Goal: Information Seeking & Learning: Learn about a topic

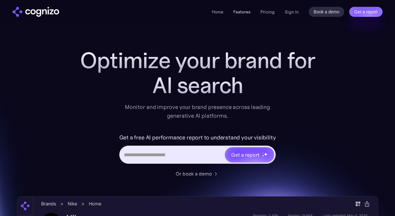
click at [246, 12] on link "Features" at bounding box center [241, 12] width 17 height 6
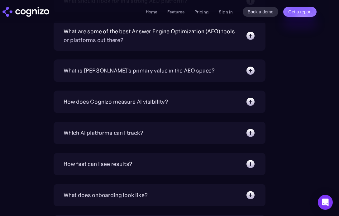
scroll to position [2080, 10]
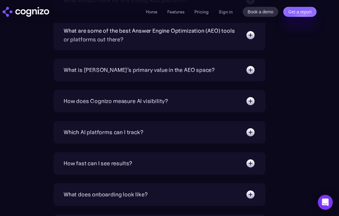
click at [147, 107] on div "How does Cognizo measure AI visibility? We run prompts on each AI platform cont…" at bounding box center [160, 101] width 212 height 22
click at [147, 101] on div "How does Cognizo measure AI visibility?" at bounding box center [115, 101] width 104 height 9
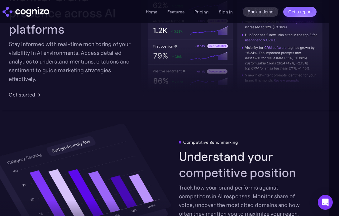
scroll to position [1063, 10]
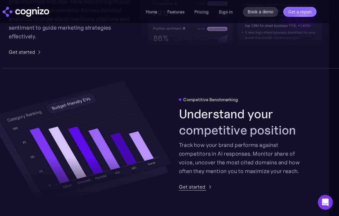
click at [200, 185] on div "Get started" at bounding box center [192, 186] width 26 height 7
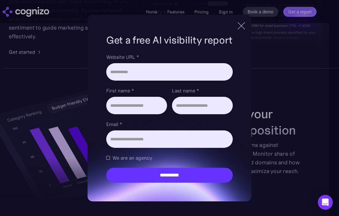
click at [241, 30] on div at bounding box center [241, 25] width 10 height 11
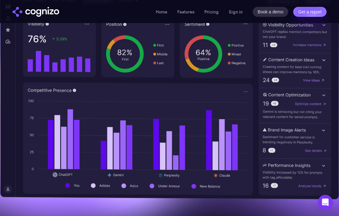
scroll to position [240, 0]
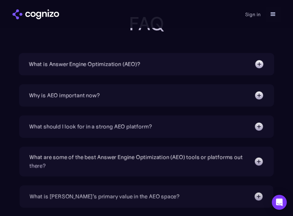
scroll to position [2649, 0]
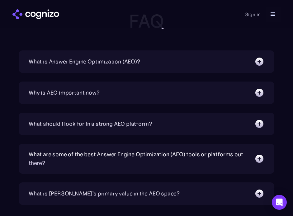
click at [164, 63] on div "What is Answer Engine Optimization (AEO)?" at bounding box center [147, 62] width 236 height 10
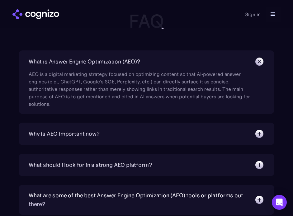
click at [164, 63] on div "What is Answer Engine Optimization (AEO)?" at bounding box center [147, 62] width 236 height 10
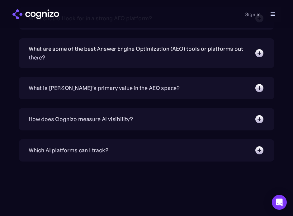
scroll to position [2771, 0]
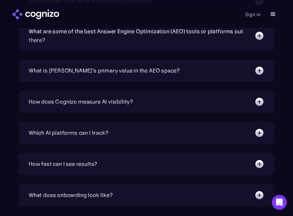
click at [137, 63] on div "What is [PERSON_NAME]’s primary value in the AEO space? Specifically built for …" at bounding box center [146, 70] width 255 height 22
click at [144, 70] on div "What is [PERSON_NAME]’s primary value in the AEO space?" at bounding box center [104, 70] width 151 height 9
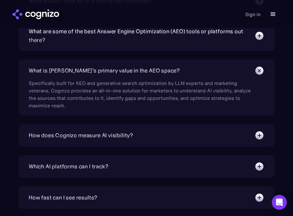
click at [144, 70] on div "What is [PERSON_NAME]’s primary value in the AEO space?" at bounding box center [104, 70] width 151 height 9
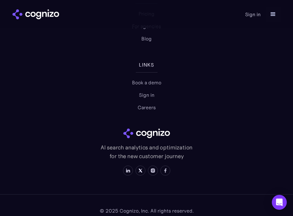
scroll to position [3221, 0]
